Goal: Find specific page/section: Find specific page/section

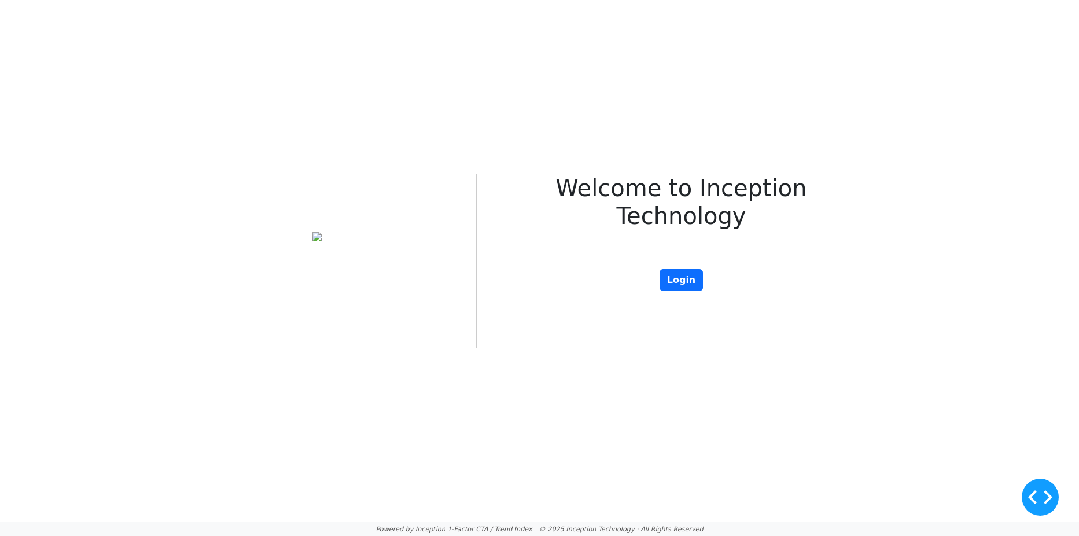
drag, startPoint x: 235, startPoint y: 124, endPoint x: 212, endPoint y: 111, distance: 25.9
click at [212, 111] on div "Cookie Policy We use cookies to enhance your experience. By continuing to use o…" at bounding box center [539, 260] width 1079 height 521
drag, startPoint x: 212, startPoint y: 111, endPoint x: 183, endPoint y: 105, distance: 30.2
click at [183, 105] on div "Cookie Policy We use cookies to enhance your experience. By continuing to use o…" at bounding box center [539, 260] width 1079 height 521
drag, startPoint x: 172, startPoint y: 107, endPoint x: 121, endPoint y: 135, distance: 58.8
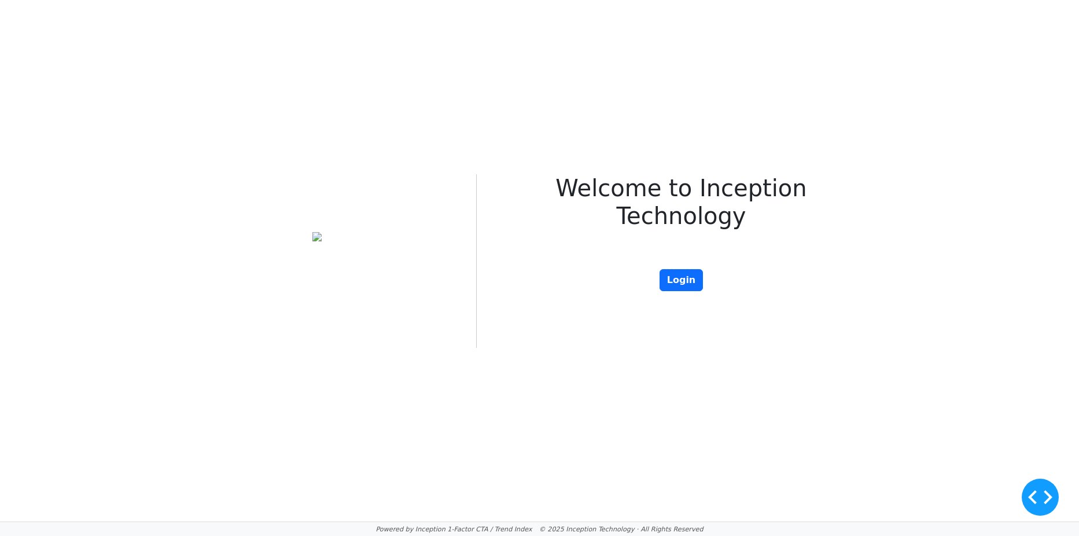
click at [121, 132] on div "Cookie Policy We use cookies to enhance your experience. By continuing to use o…" at bounding box center [539, 260] width 1079 height 521
drag, startPoint x: 389, startPoint y: 319, endPoint x: 335, endPoint y: 341, distance: 57.8
click at [335, 341] on div at bounding box center [317, 261] width 318 height 174
drag, startPoint x: 335, startPoint y: 341, endPoint x: 292, endPoint y: 360, distance: 47.9
click at [292, 360] on div "Cookie Policy We use cookies to enhance your experience. By continuing to use o…" at bounding box center [539, 260] width 1079 height 521
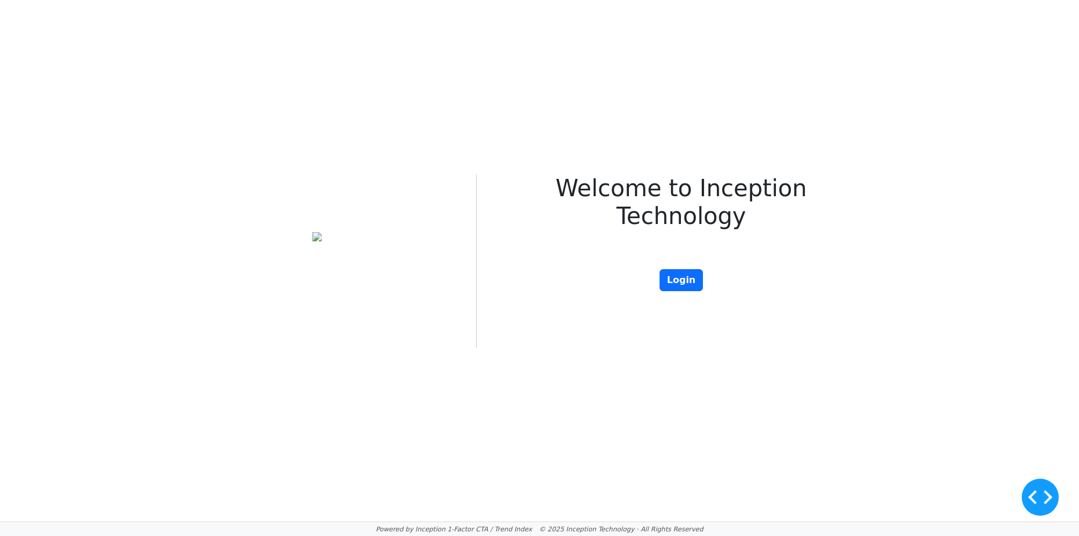
drag, startPoint x: 294, startPoint y: 149, endPoint x: 230, endPoint y: 151, distance: 64.2
click at [230, 151] on div "Cookie Policy We use cookies to enhance your experience. By continuing to use o…" at bounding box center [539, 260] width 1079 height 521
drag, startPoint x: 230, startPoint y: 154, endPoint x: 153, endPoint y: 160, distance: 76.6
click at [153, 160] on div "Cookie Policy We use cookies to enhance your experience. By continuing to use o…" at bounding box center [539, 260] width 1079 height 521
drag, startPoint x: 165, startPoint y: 145, endPoint x: 133, endPoint y: 125, distance: 37.7
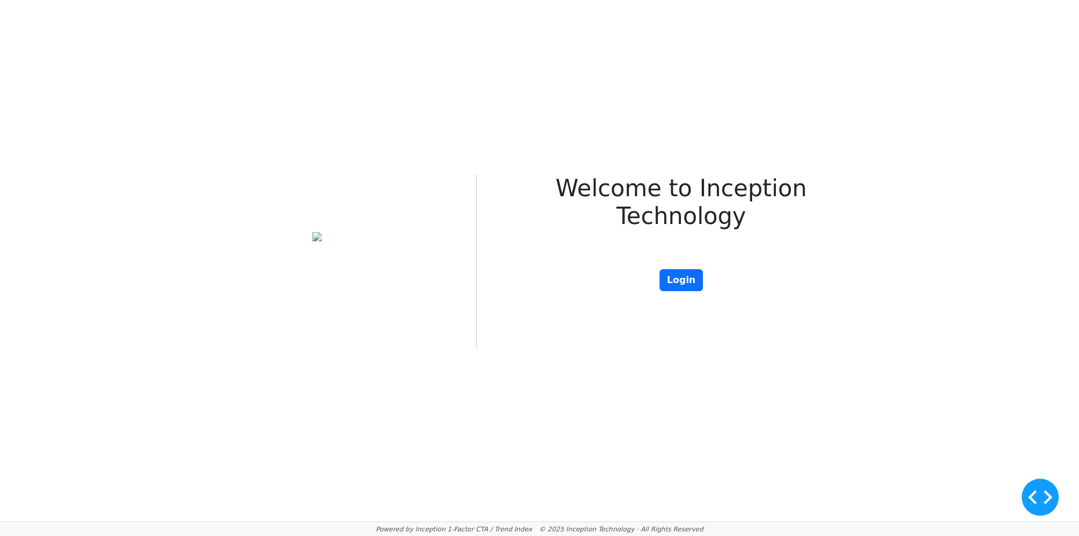
click at [135, 126] on div "Cookie Policy We use cookies to enhance your experience. By continuing to use o…" at bounding box center [539, 260] width 1079 height 521
drag, startPoint x: 515, startPoint y: 235, endPoint x: 437, endPoint y: 246, distance: 78.3
click at [437, 248] on div at bounding box center [317, 261] width 318 height 174
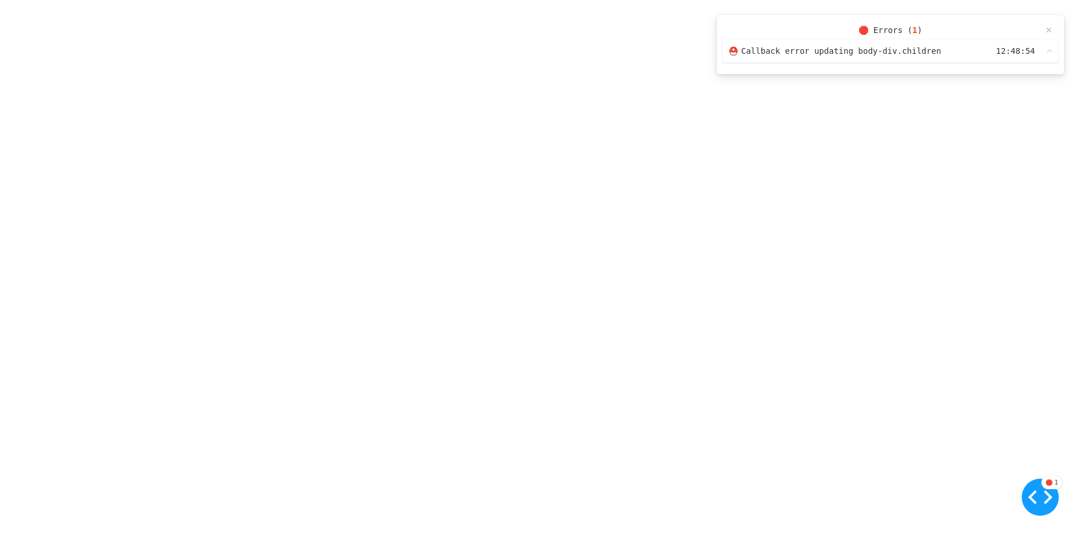
click at [897, 53] on span "Callback error updating body-div.children" at bounding box center [841, 51] width 200 height 12
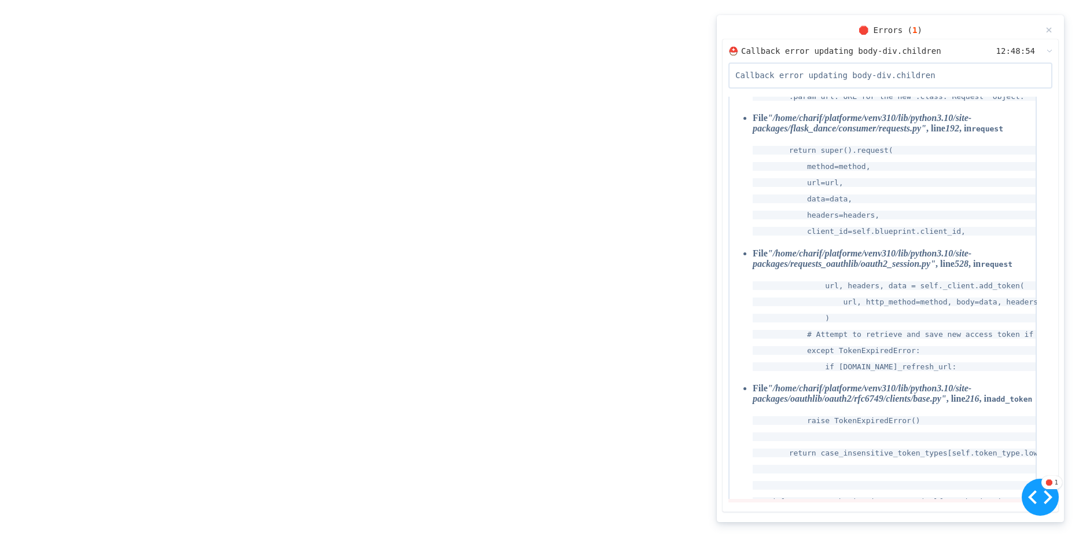
scroll to position [338, 0]
